Goal: Information Seeking & Learning: Learn about a topic

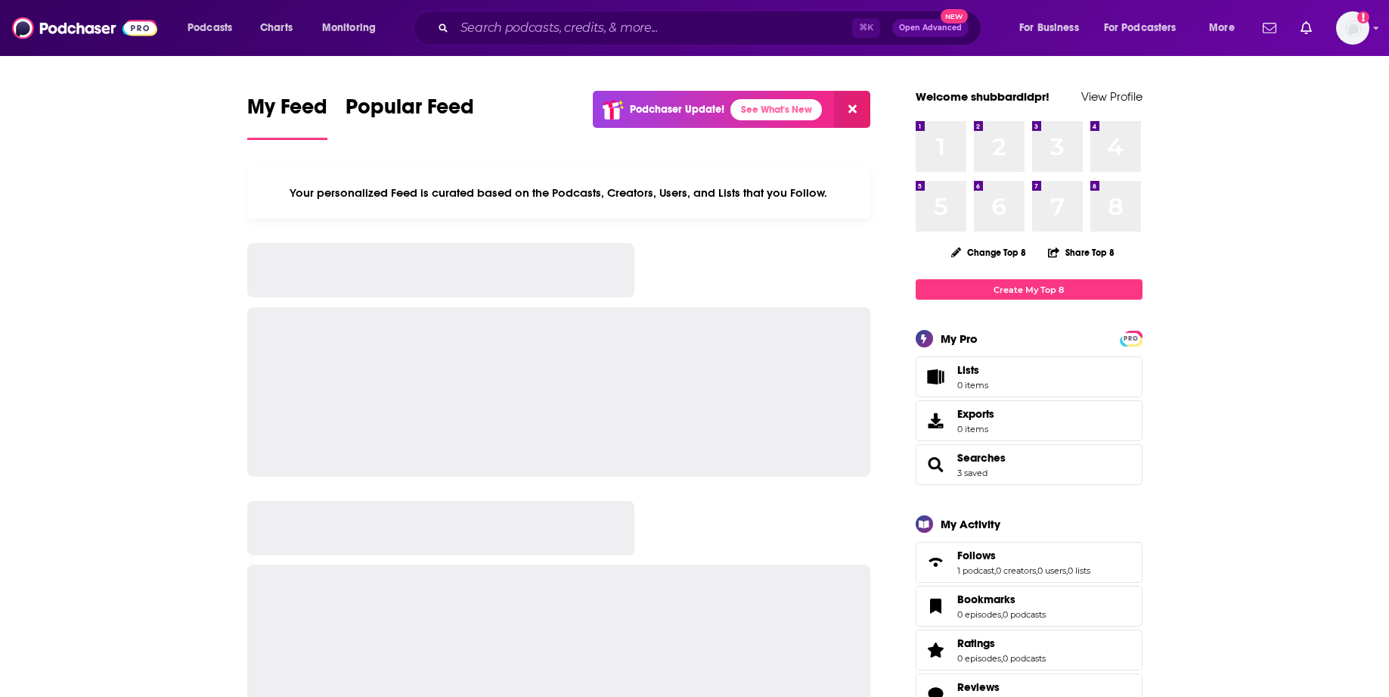
click at [661, 11] on div "⌘ K Open Advanced New" at bounding box center [697, 28] width 569 height 35
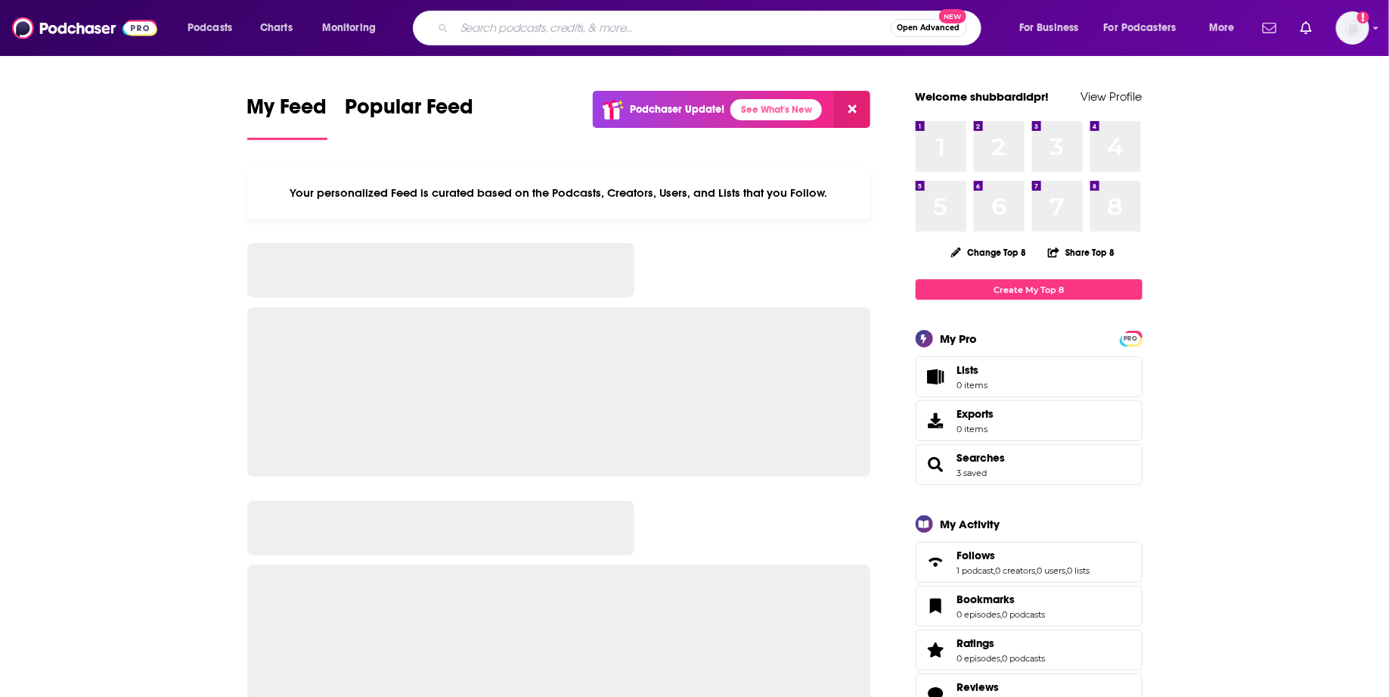
click at [640, 18] on input "Search podcasts, credits, & more..." at bounding box center [673, 28] width 436 height 24
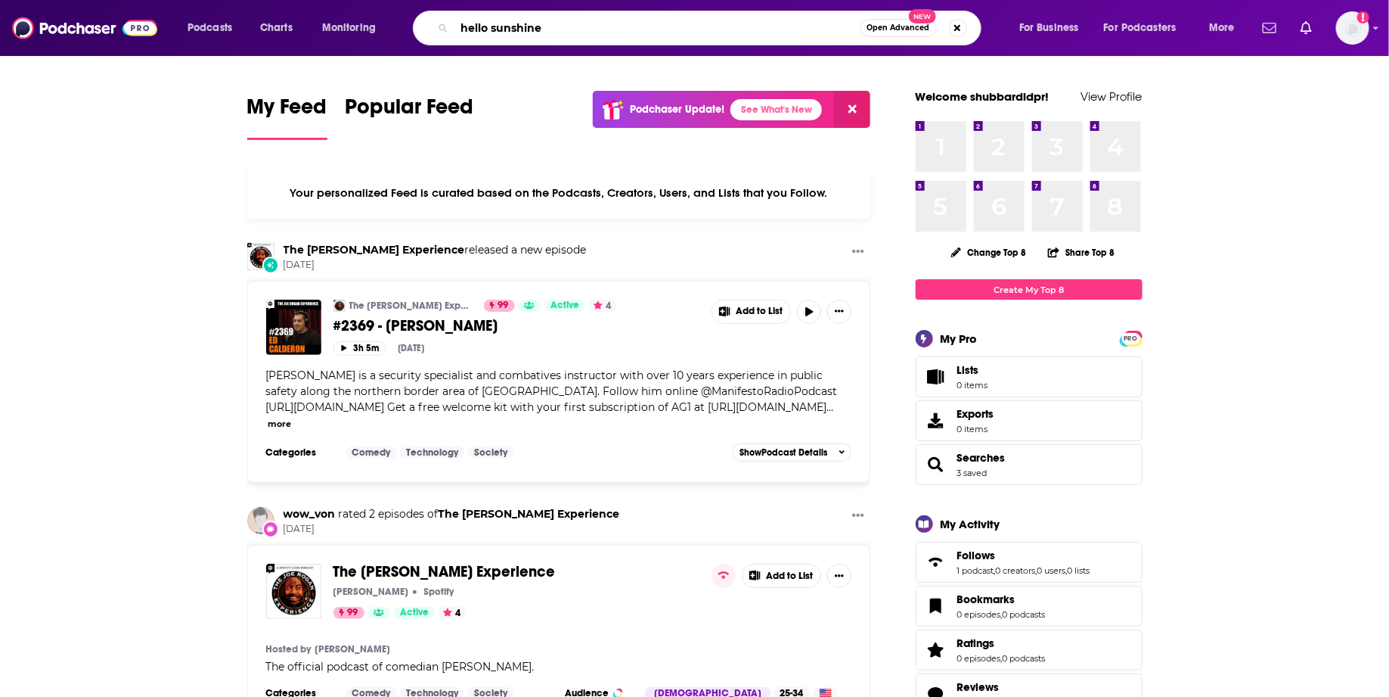
type input "hello sunshine"
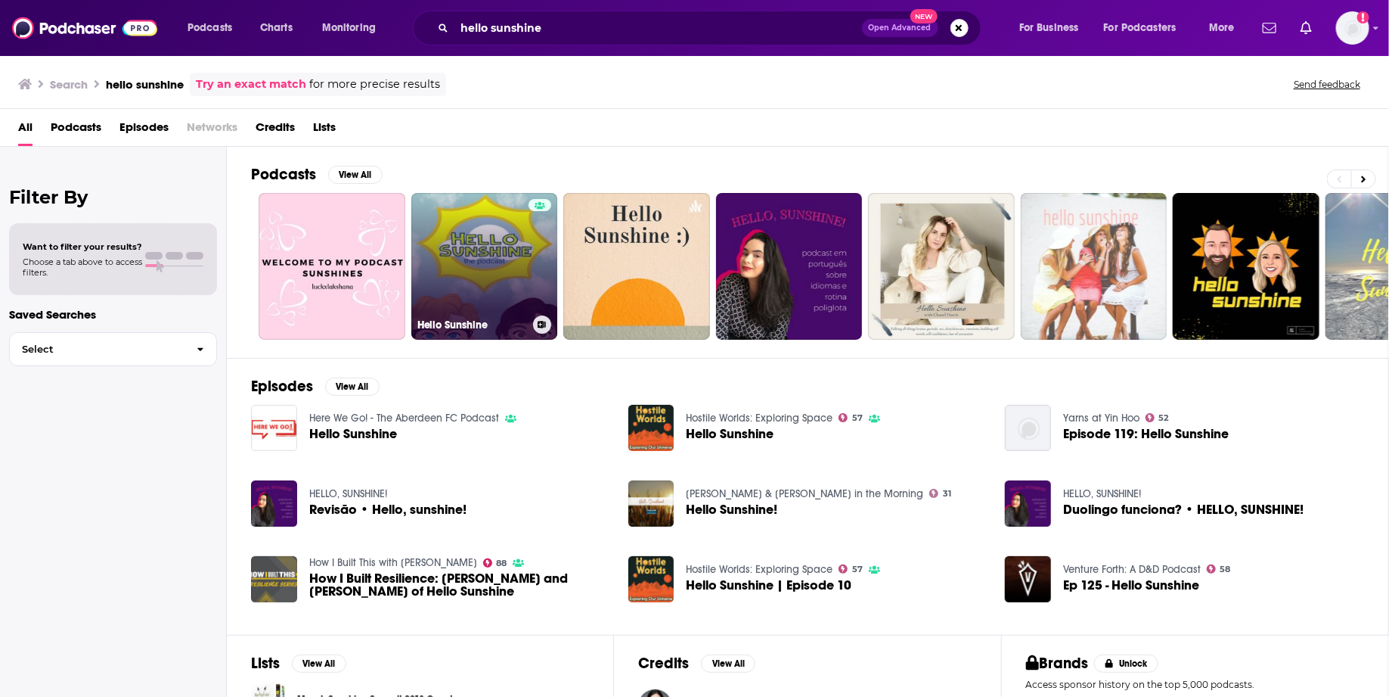
click at [476, 257] on link "Hello Sunshine" at bounding box center [484, 266] width 147 height 147
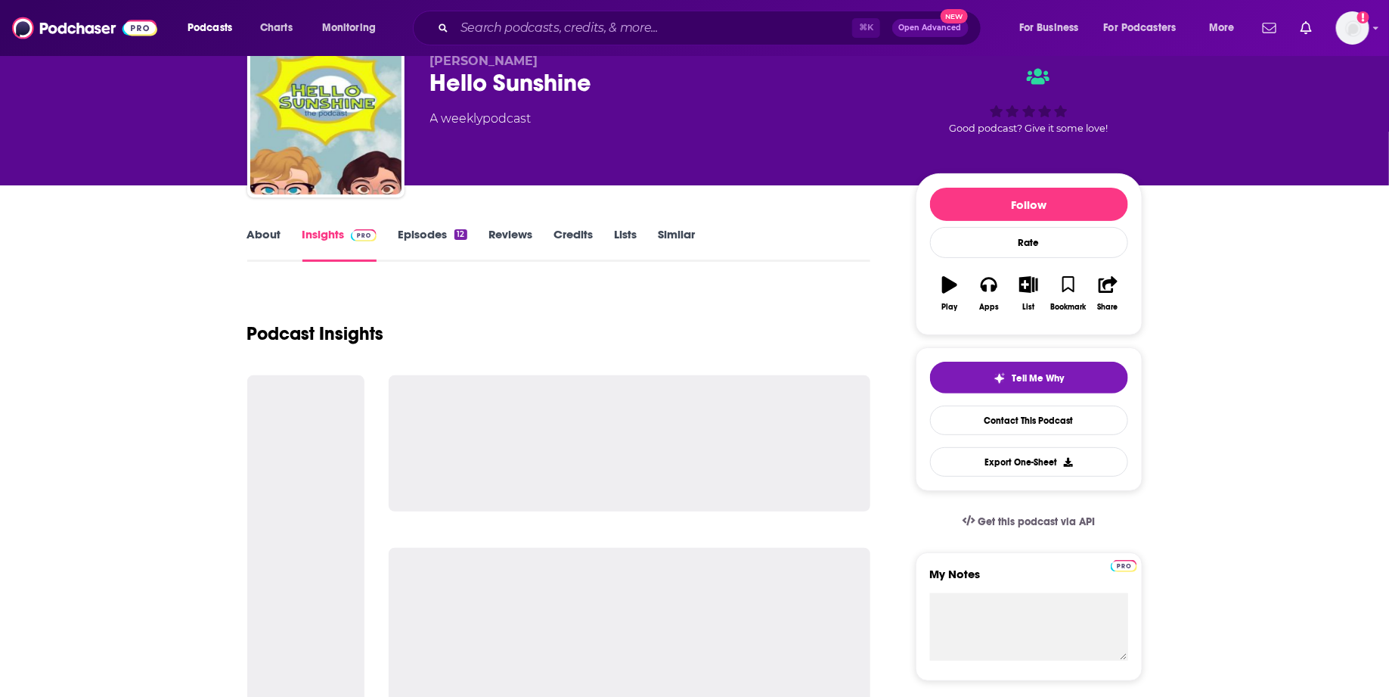
scroll to position [62, 0]
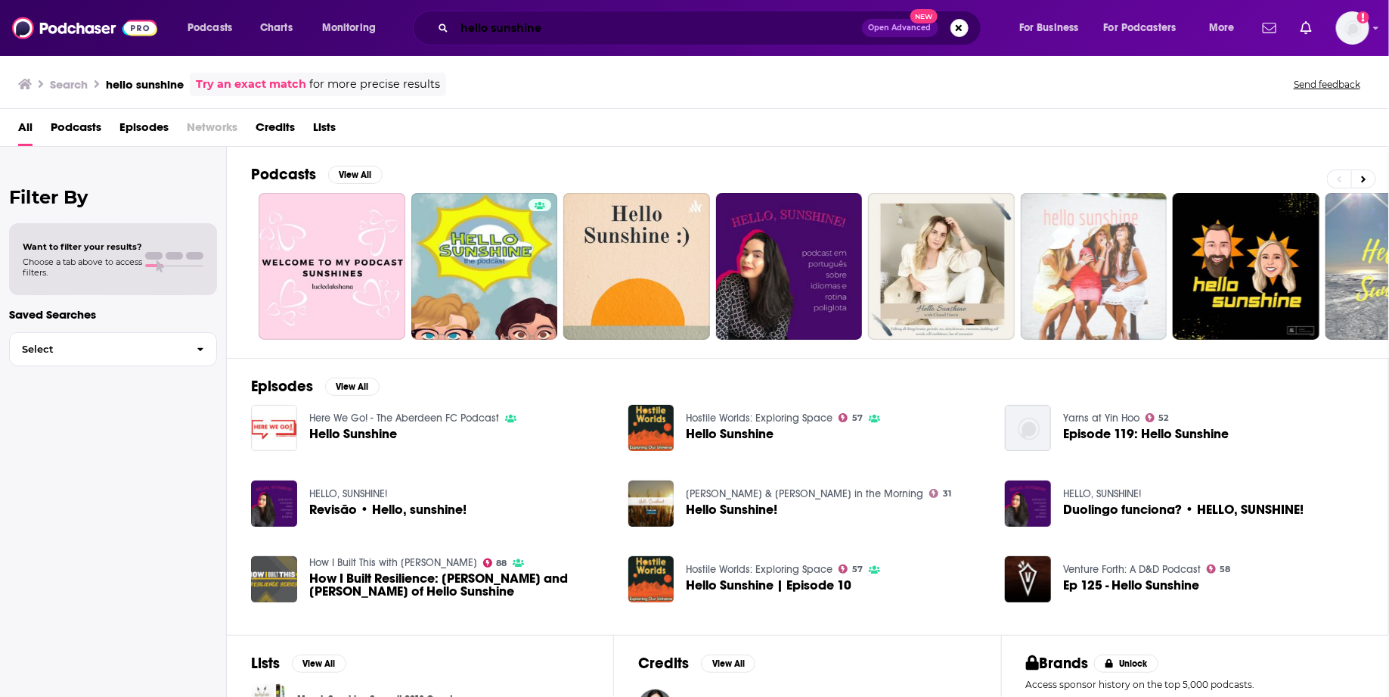
click at [472, 26] on input "hello sunshine" at bounding box center [659, 28] width 408 height 24
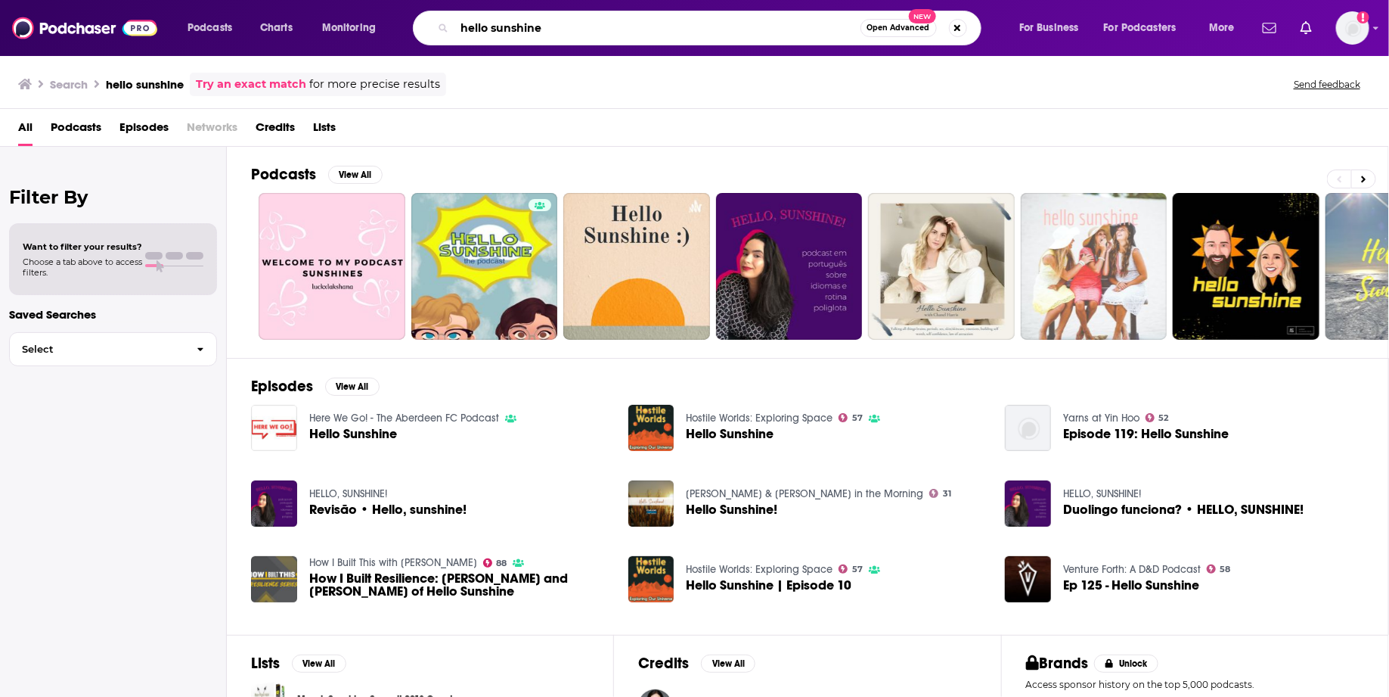
click at [472, 26] on input "hello sunshine" at bounding box center [658, 28] width 406 height 24
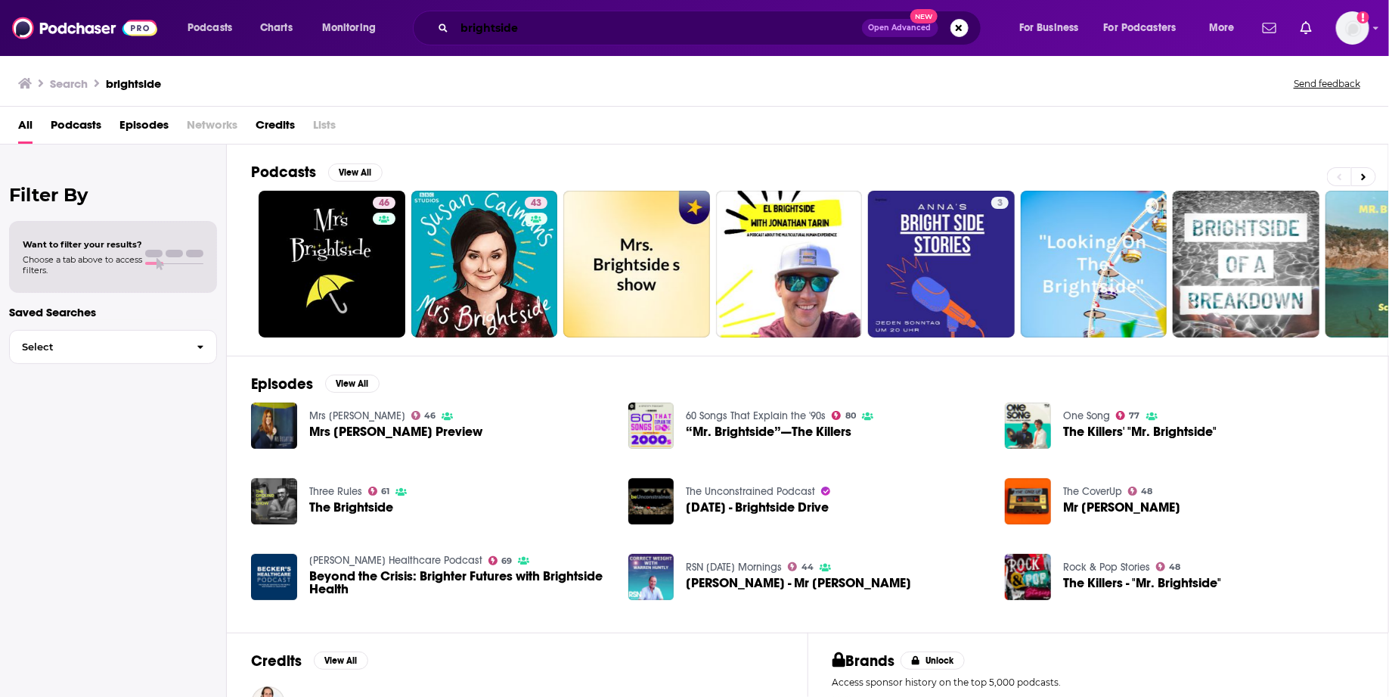
click at [458, 26] on input "brightside" at bounding box center [659, 28] width 408 height 24
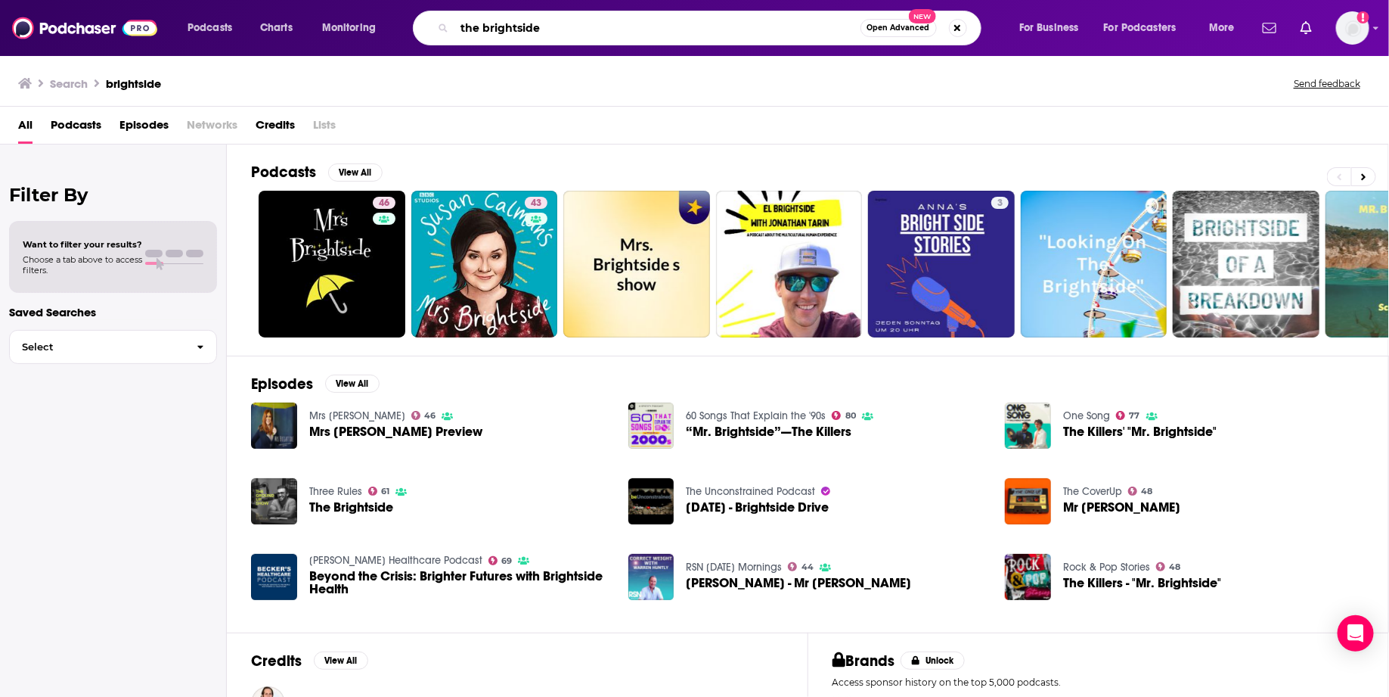
type input "the brightside"
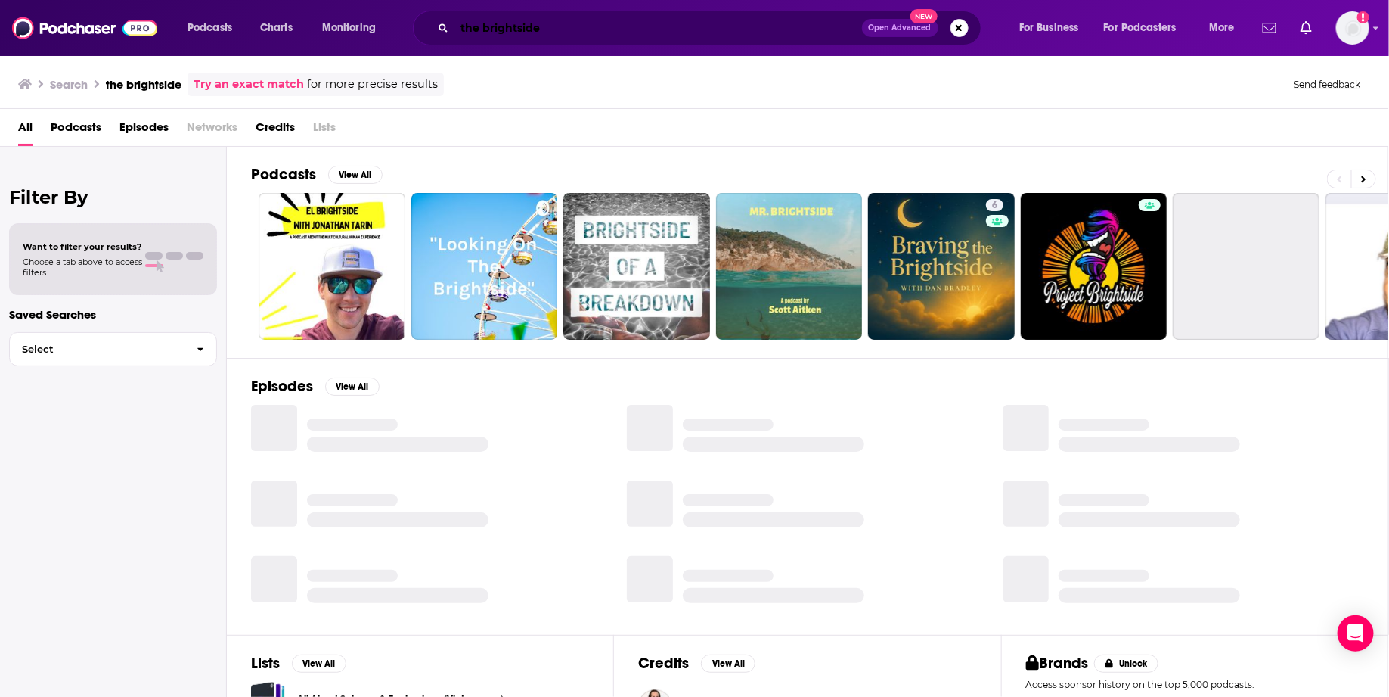
click at [514, 27] on input "the brightside" at bounding box center [659, 28] width 408 height 24
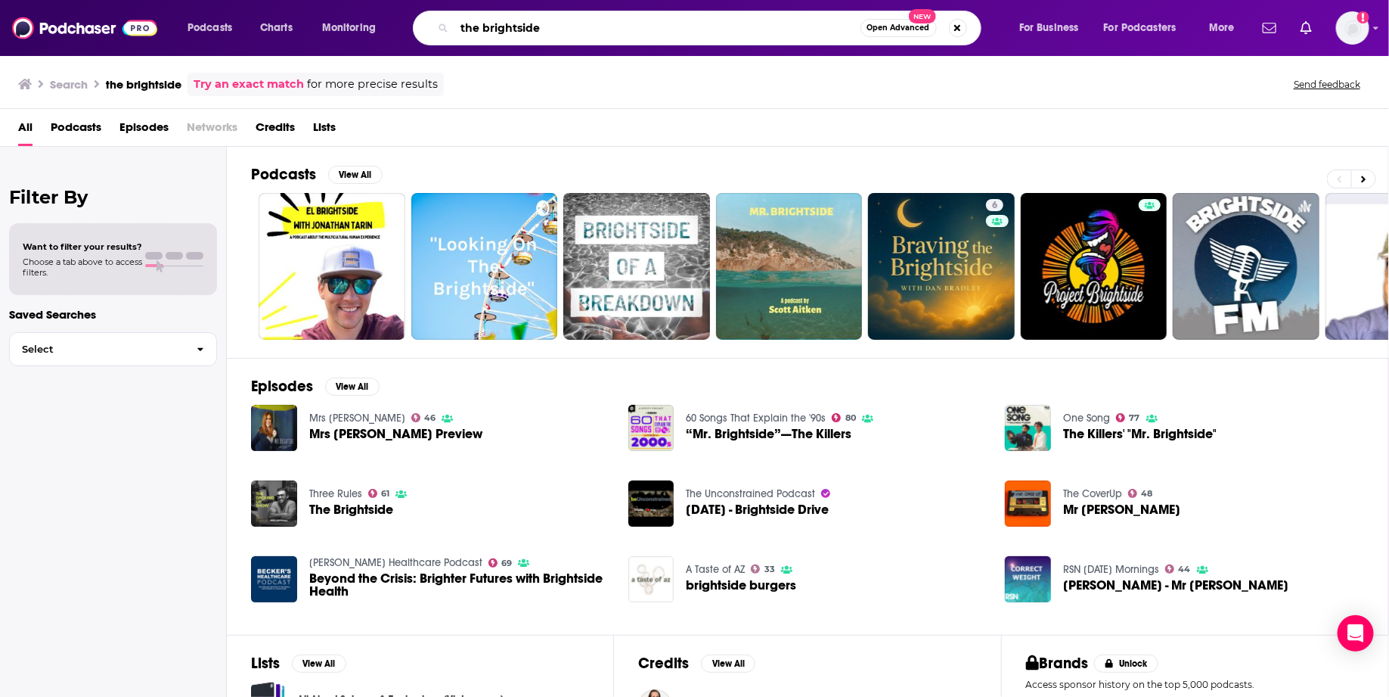
drag, startPoint x: 558, startPoint y: 22, endPoint x: 421, endPoint y: 19, distance: 137.7
click at [421, 19] on div "the brightside Open Advanced New" at bounding box center [697, 28] width 569 height 35
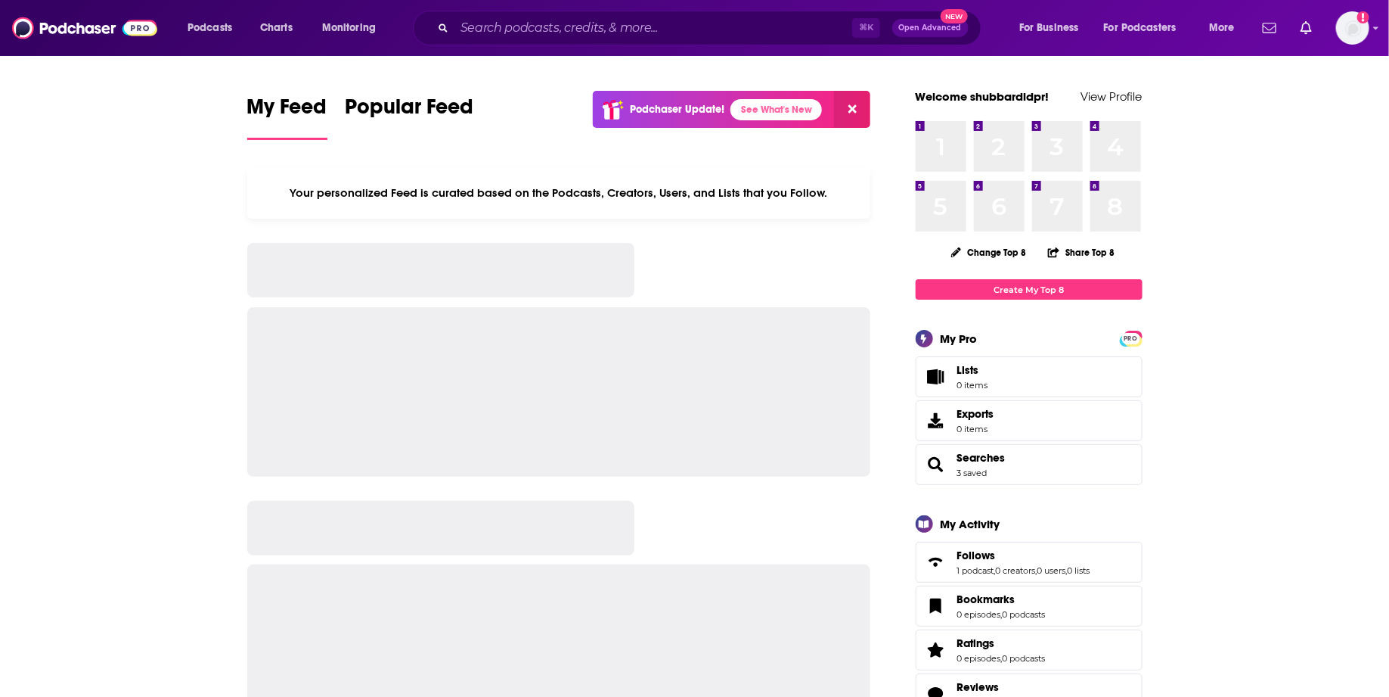
click at [492, 46] on div "Podcasts Charts Monitoring ⌘ K Open Advanced New For Business For Podcasters Mo…" at bounding box center [694, 28] width 1389 height 56
click at [492, 39] on input "Search podcasts, credits, & more..." at bounding box center [654, 28] width 398 height 24
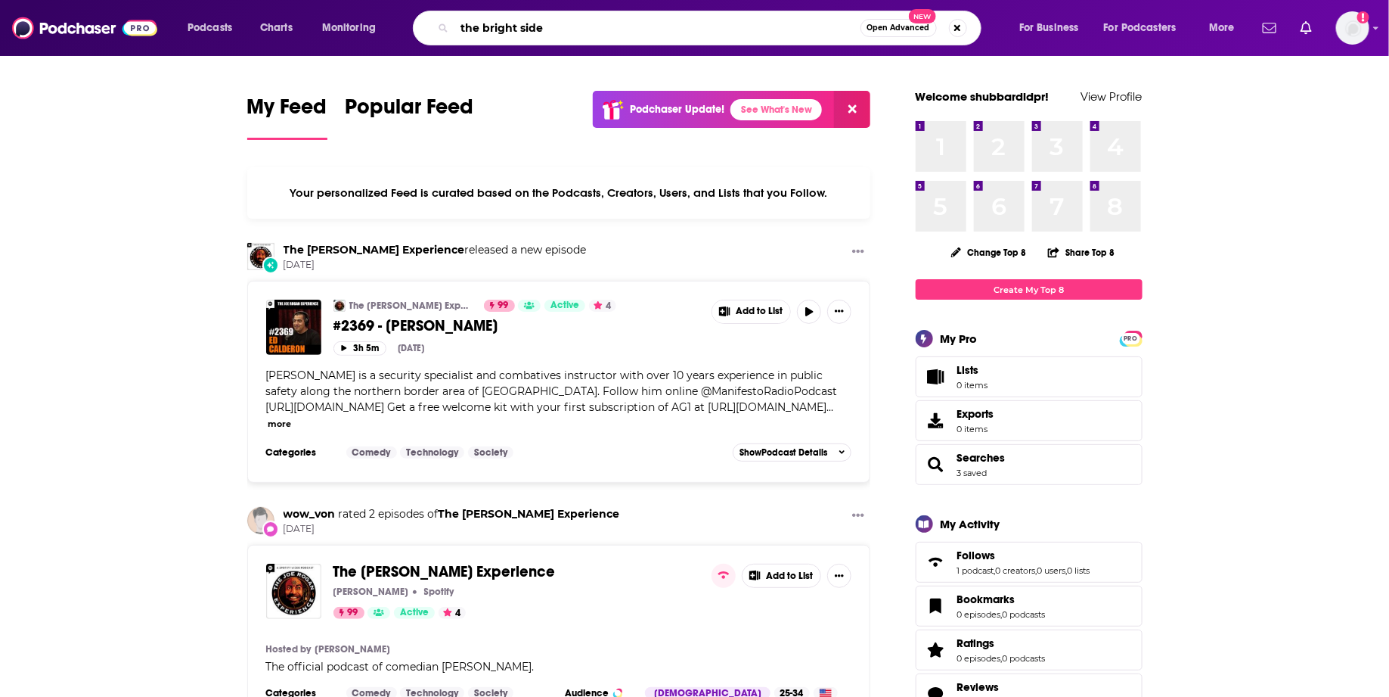
type input "the bright side"
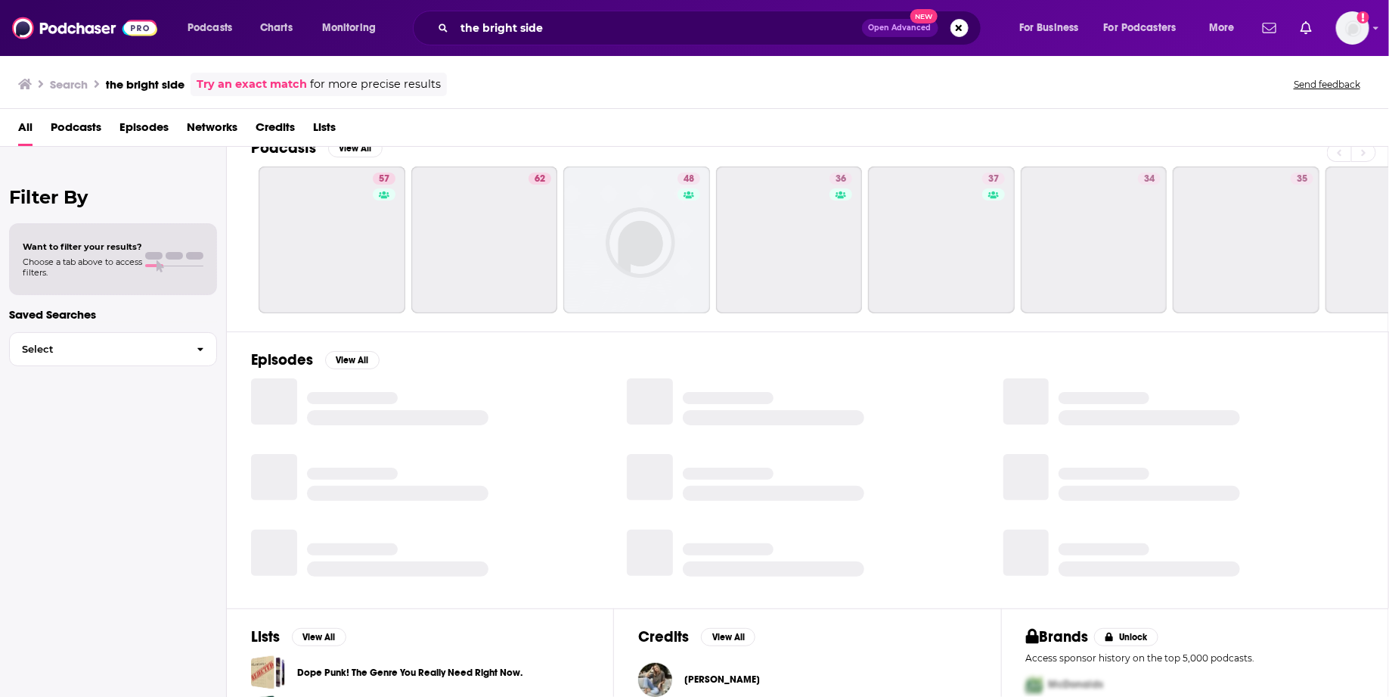
scroll to position [32, 0]
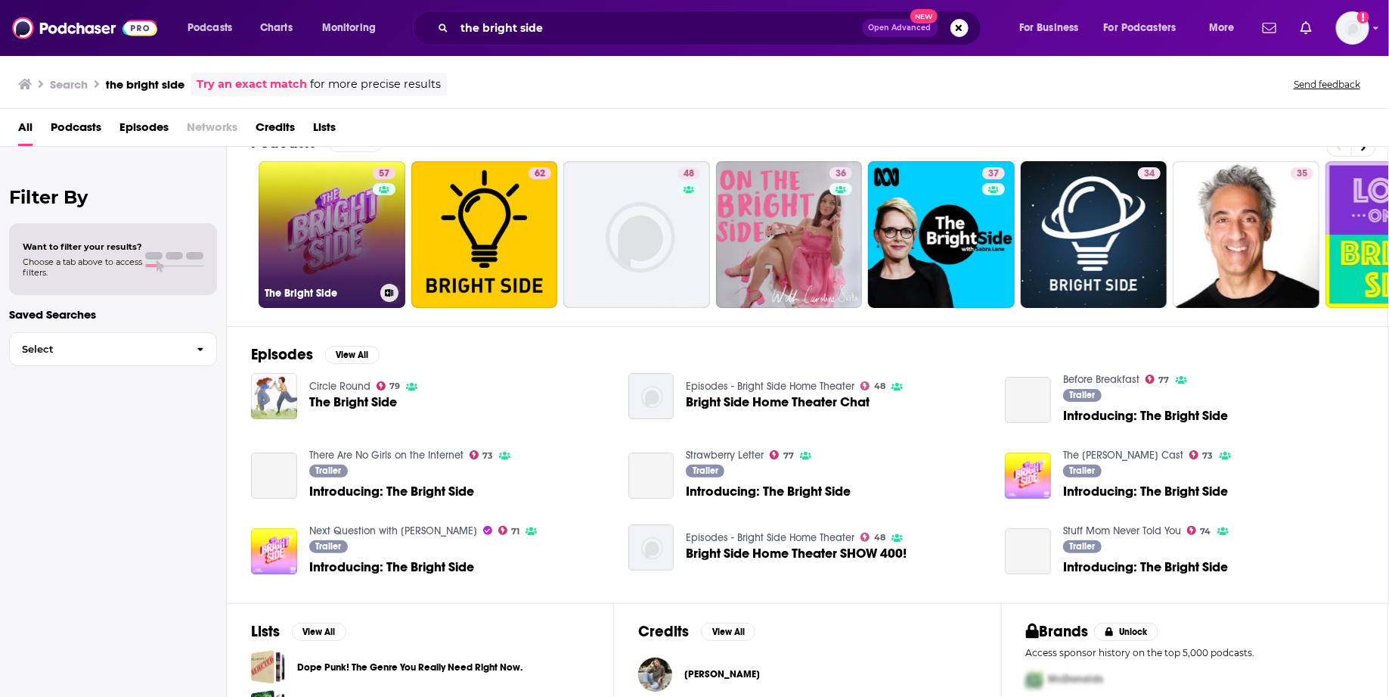
click at [308, 234] on link "57 The Bright Side" at bounding box center [332, 234] width 147 height 147
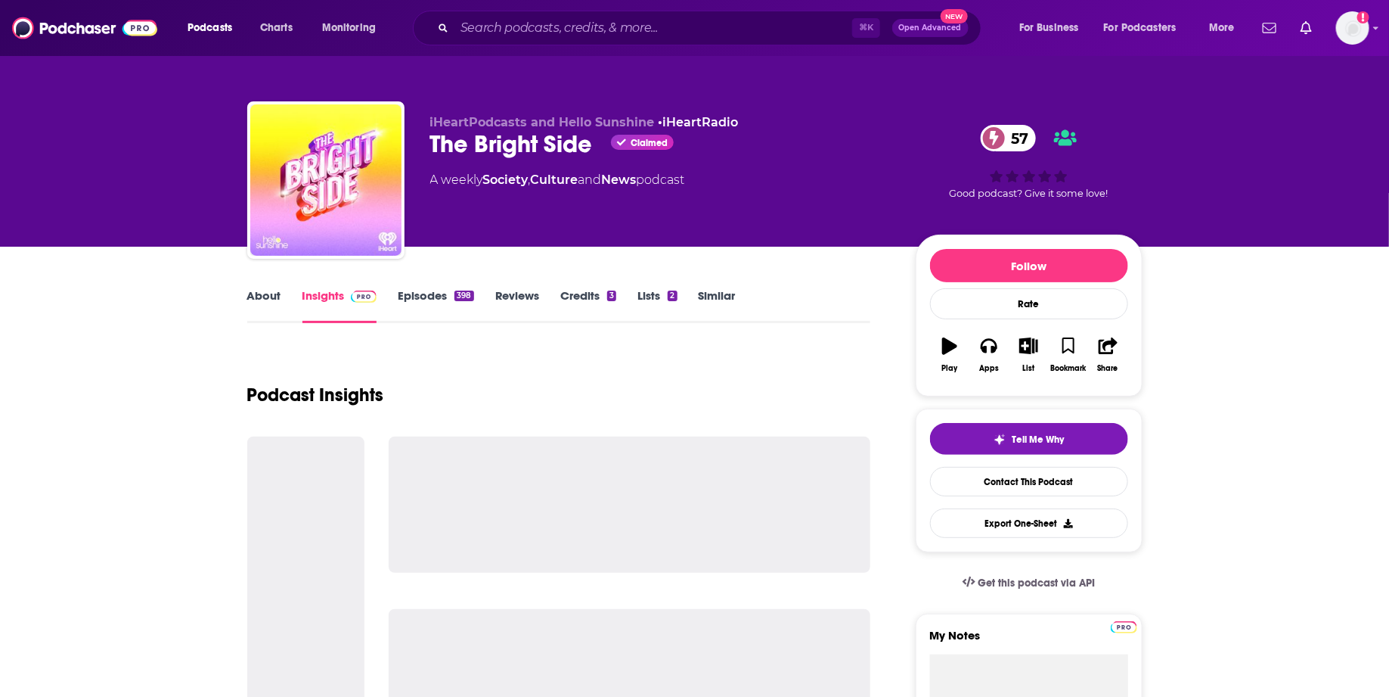
click at [417, 298] on link "Episodes 398" at bounding box center [436, 305] width 76 height 35
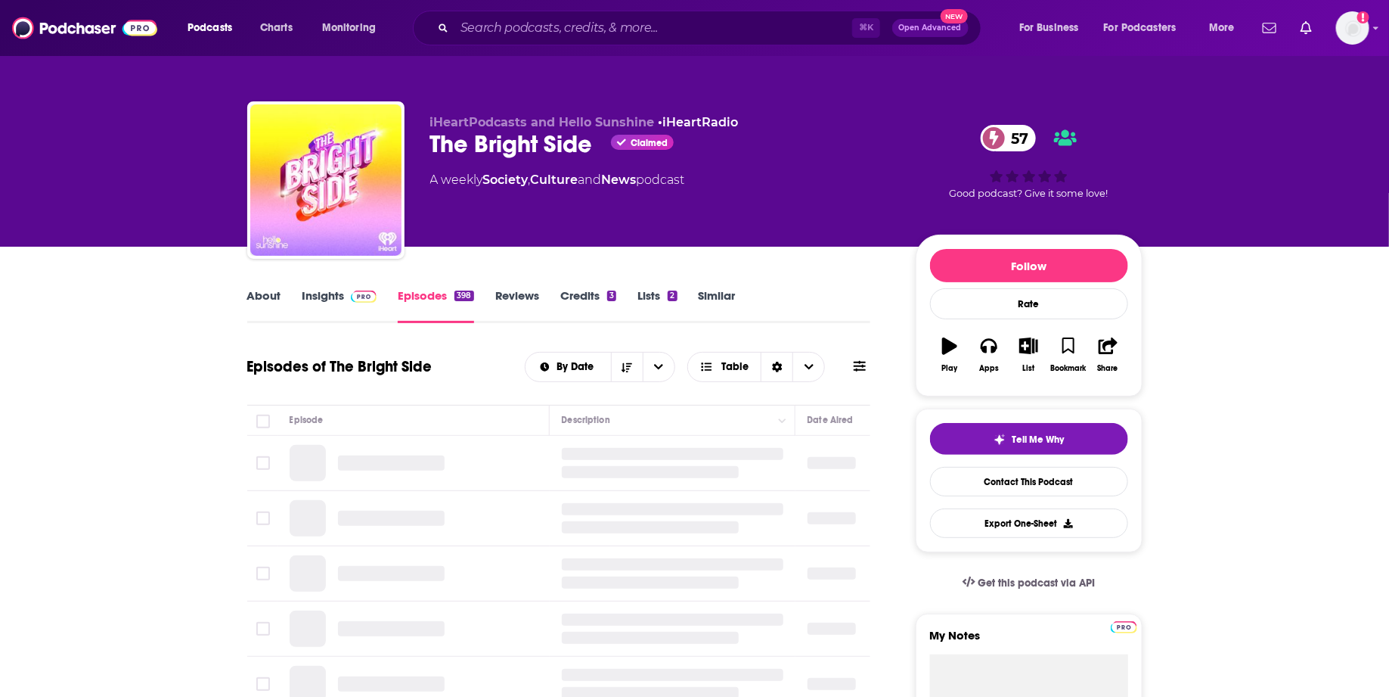
scroll to position [188, 0]
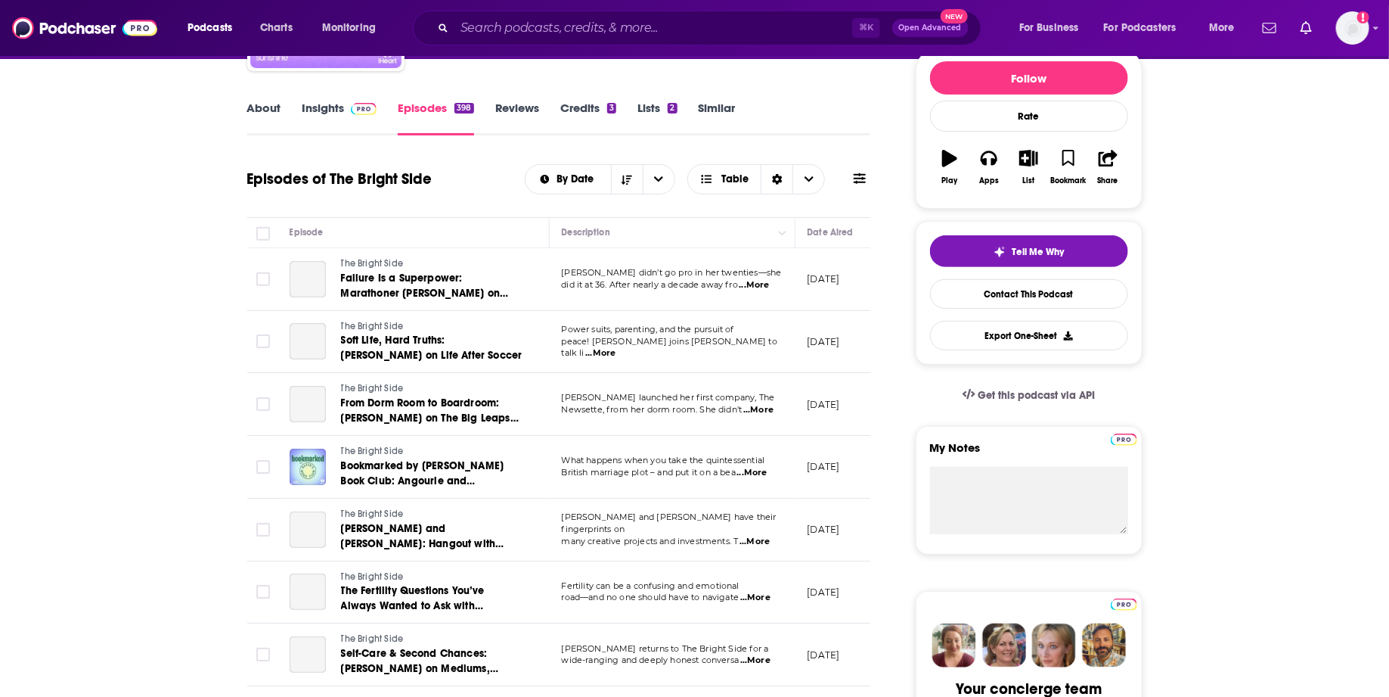
click at [357, 108] on img at bounding box center [364, 109] width 26 height 12
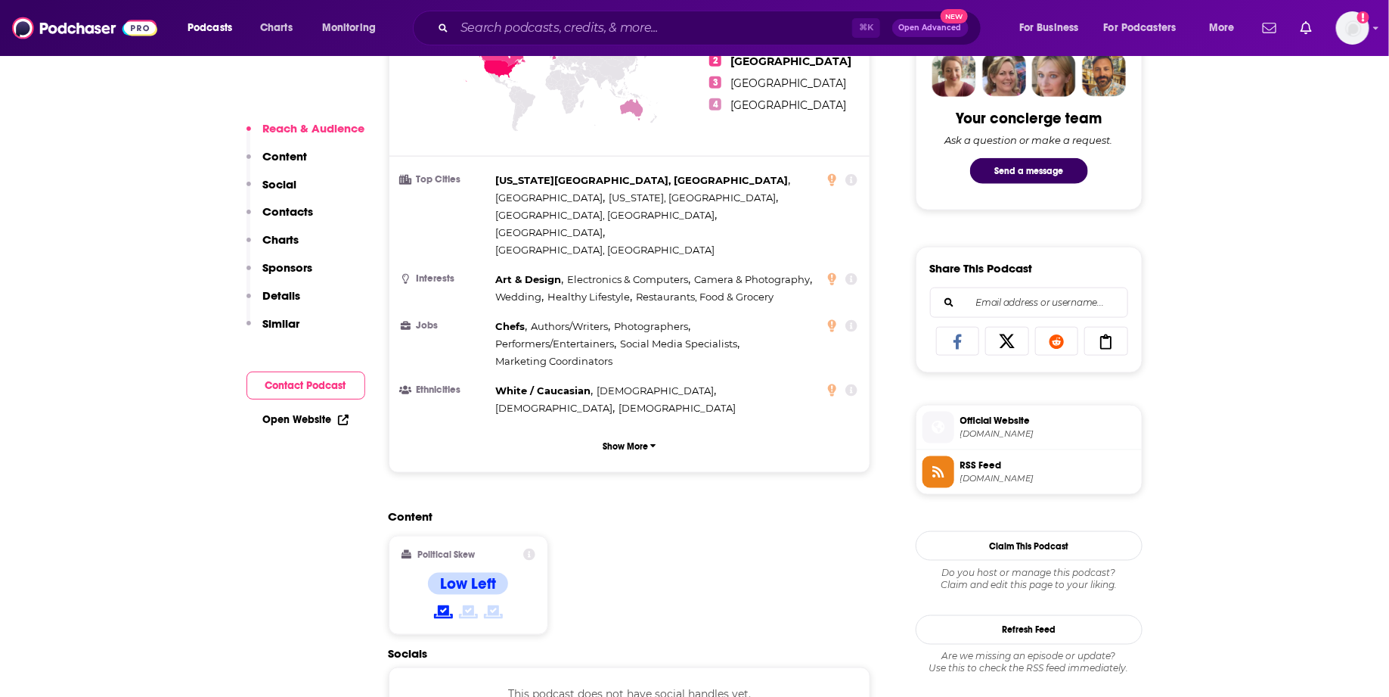
scroll to position [828, 0]
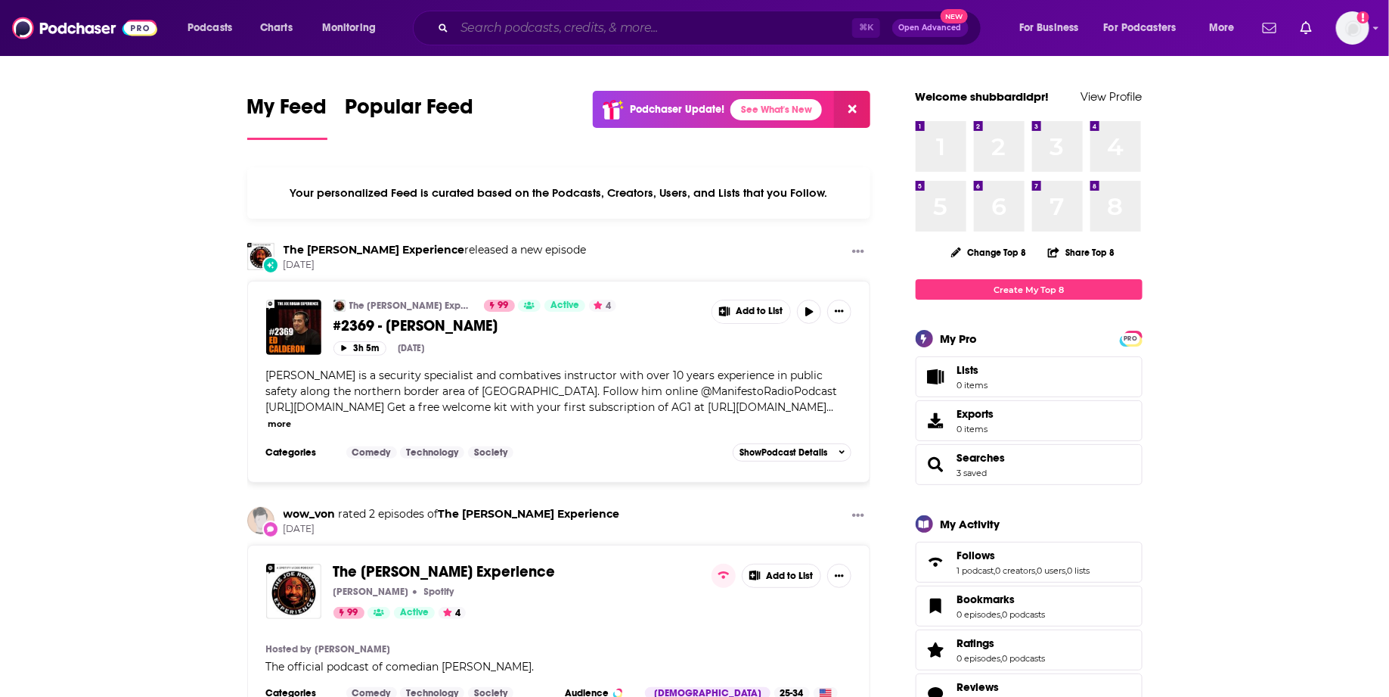
click at [623, 29] on input "Search podcasts, credits, & more..." at bounding box center [654, 28] width 398 height 24
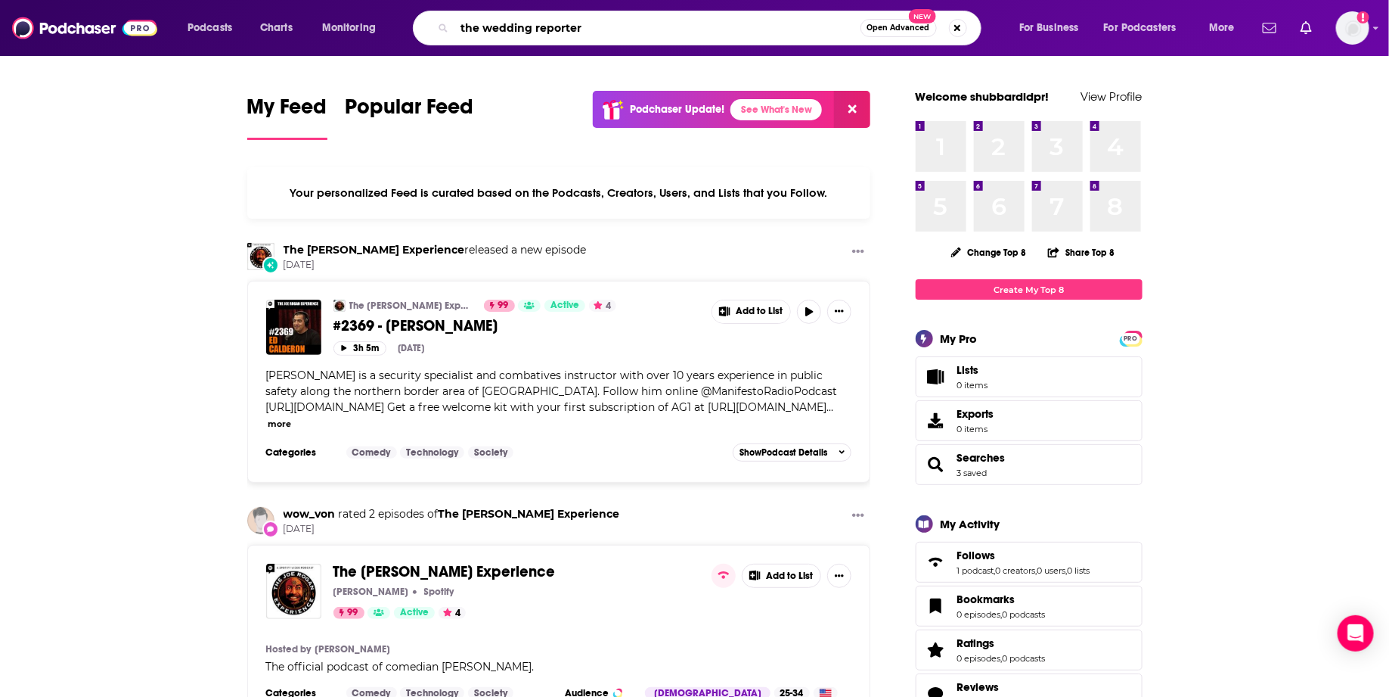
type input "the wedding reporter"
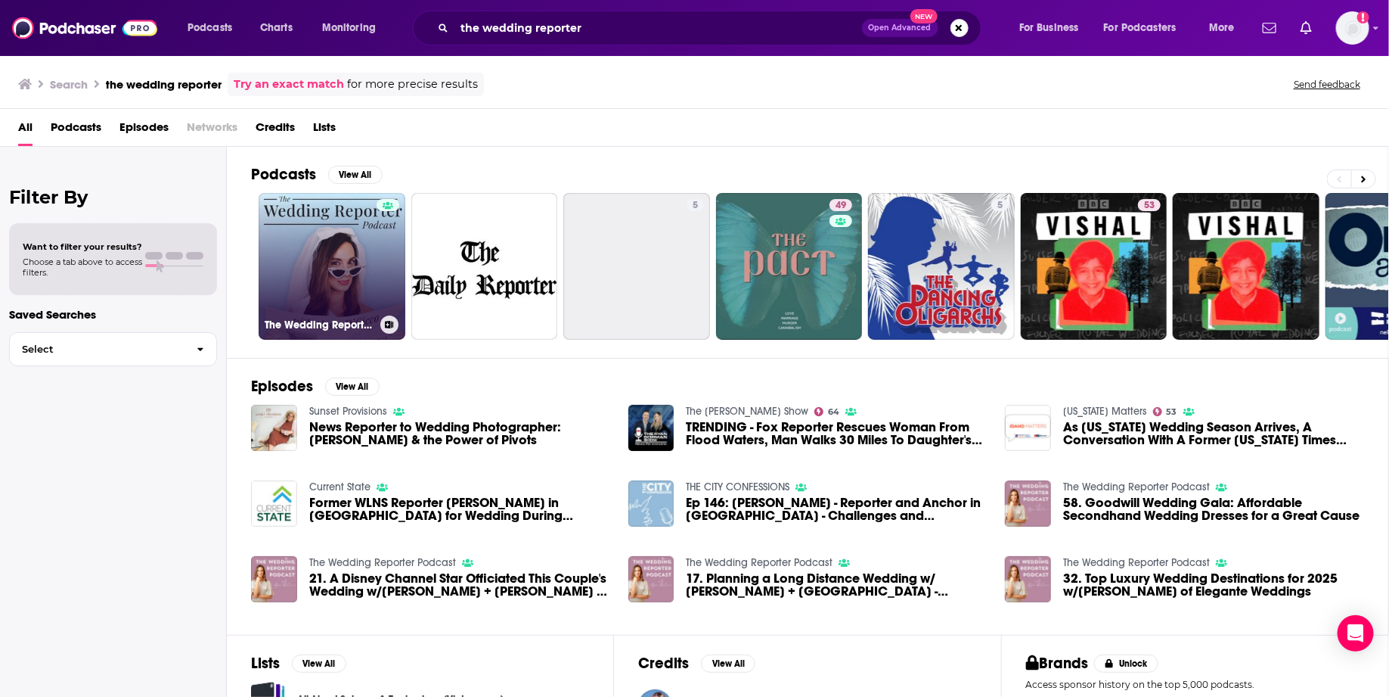
click at [371, 255] on link "The Wedding Reporter Podcast" at bounding box center [332, 266] width 147 height 147
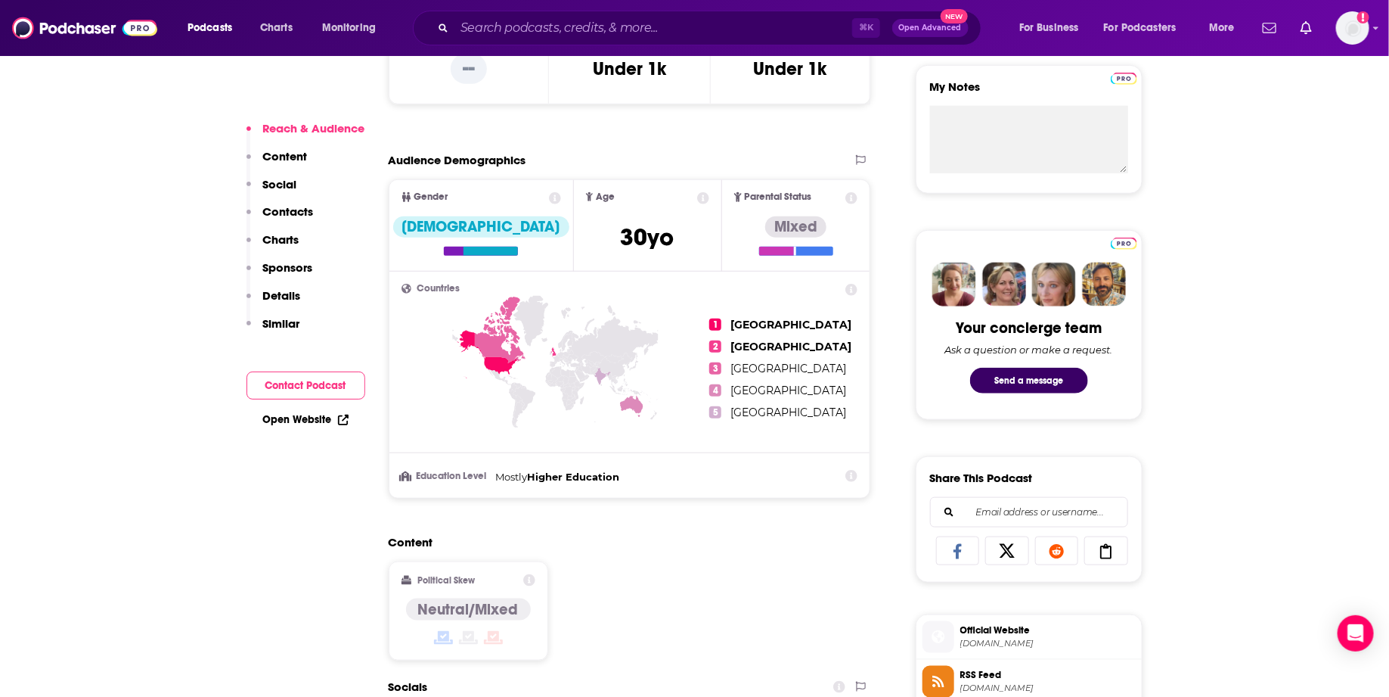
scroll to position [561, 0]
